Goal: Check status: Check status

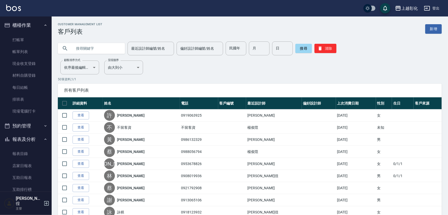
scroll to position [132, 0]
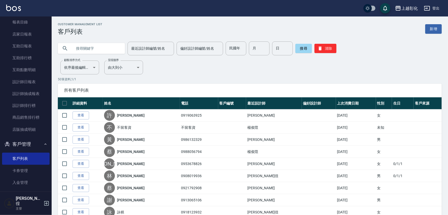
click at [80, 50] on input "text" at bounding box center [96, 49] width 49 height 14
paste input "0956750700"
type input "0956750700"
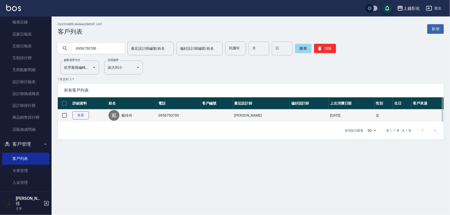
click at [87, 118] on link "查看" at bounding box center [80, 116] width 17 height 8
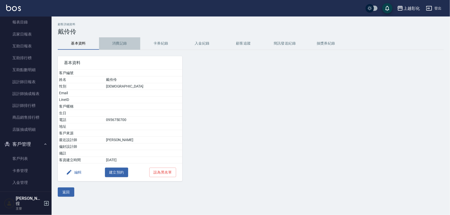
click at [116, 46] on button "消費記錄" at bounding box center [119, 43] width 41 height 12
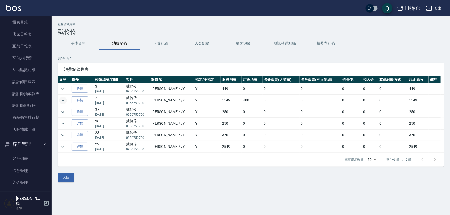
click at [61, 101] on icon "expand row" at bounding box center [63, 101] width 6 height 6
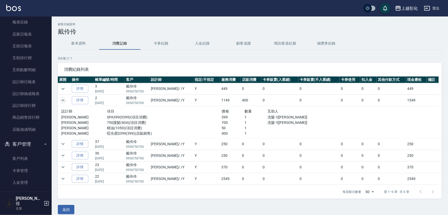
click at [65, 102] on icon "expand row" at bounding box center [63, 101] width 6 height 6
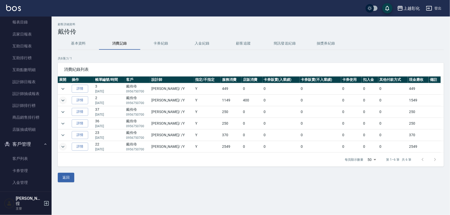
click at [65, 147] on icon "expand row" at bounding box center [63, 147] width 6 height 6
